Goal: Find specific page/section: Find specific page/section

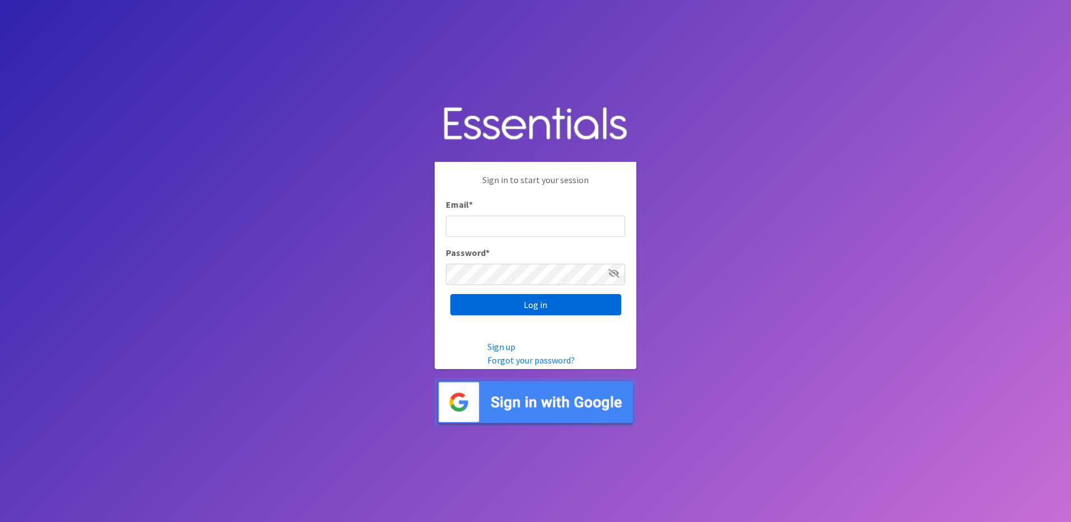
type input "basicnecessitiesla@gmail.com"
click at [526, 307] on input "Log in" at bounding box center [535, 304] width 171 height 21
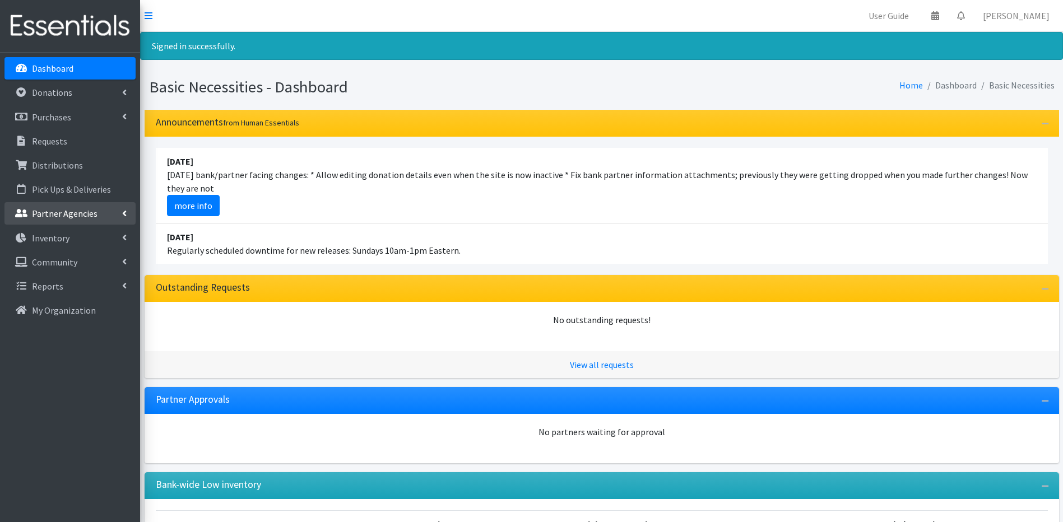
click at [71, 217] on p "Partner Agencies" at bounding box center [65, 213] width 66 height 11
click at [63, 236] on link "All Partners" at bounding box center [69, 238] width 131 height 22
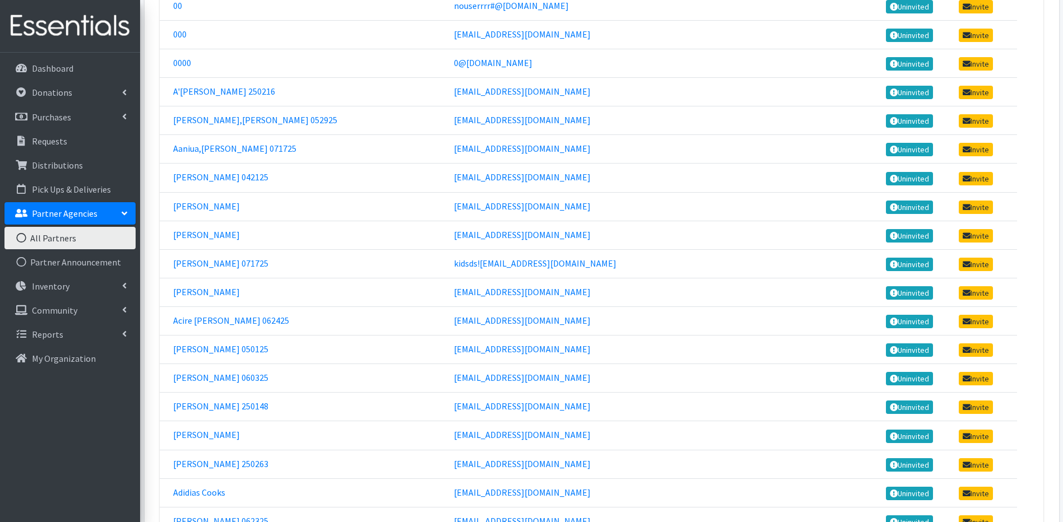
scroll to position [280, 0]
